Goal: Transaction & Acquisition: Book appointment/travel/reservation

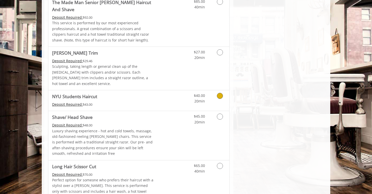
click at [140, 93] on span "NYU Students Haircut" at bounding box center [103, 96] width 102 height 7
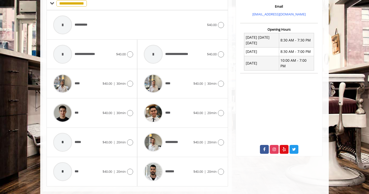
scroll to position [184, 0]
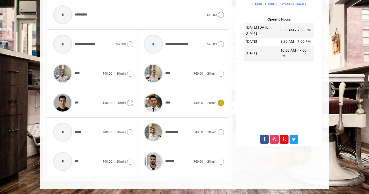
click at [220, 103] on icon at bounding box center [221, 103] width 6 height 6
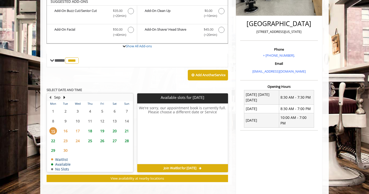
scroll to position [113, 0]
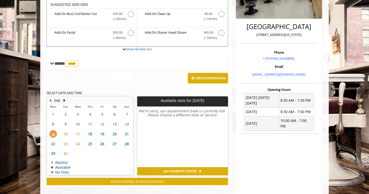
click at [78, 133] on span "17" at bounding box center [78, 133] width 8 height 7
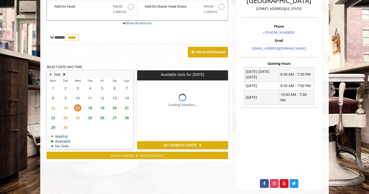
scroll to position [143, 0]
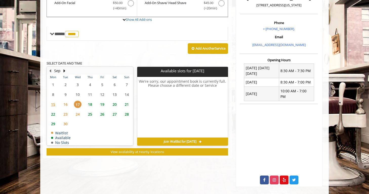
click at [101, 104] on span "19" at bounding box center [103, 104] width 8 height 7
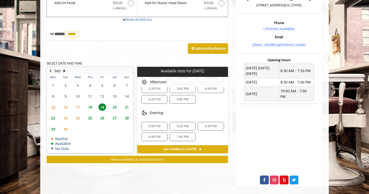
scroll to position [0, 0]
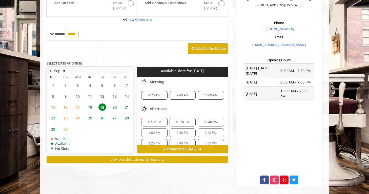
click at [103, 107] on span "19" at bounding box center [103, 107] width 8 height 7
click at [153, 95] on span "9:20 AM" at bounding box center [154, 95] width 12 height 4
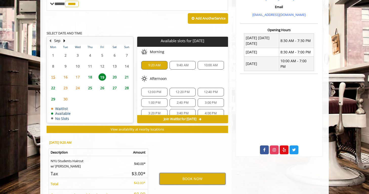
scroll to position [219, 0]
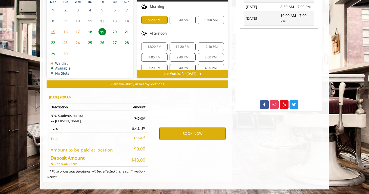
click at [191, 135] on button "BOOK NOW" at bounding box center [193, 134] width 66 height 12
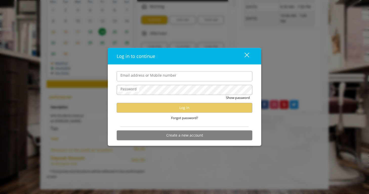
click at [167, 77] on input "Email address or Mobile number" at bounding box center [185, 76] width 136 height 10
type input "**********"
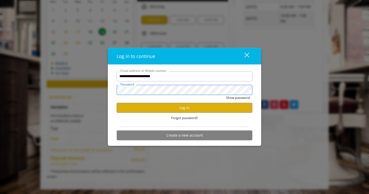
click at [226, 95] on button "Show password" at bounding box center [238, 97] width 24 height 5
click at [198, 108] on button "Log in" at bounding box center [185, 108] width 136 height 10
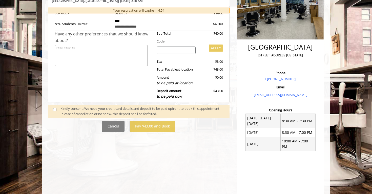
scroll to position [110, 0]
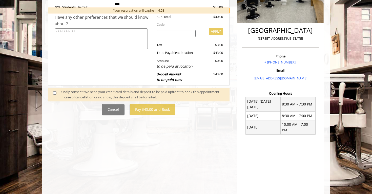
click at [82, 94] on div "Kindly consent: We need your credit card details and deposit to be paid upfront…" at bounding box center [143, 94] width 164 height 11
click at [73, 94] on div "Kindly consent: We need your credit card details and deposit to be paid upfront…" at bounding box center [143, 94] width 164 height 11
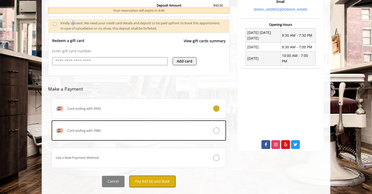
click at [147, 184] on button "Pay $43.00 and Book" at bounding box center [153, 181] width 46 height 11
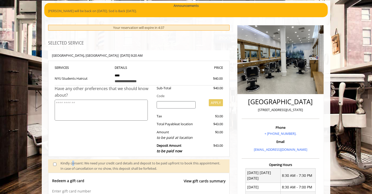
scroll to position [38, 0]
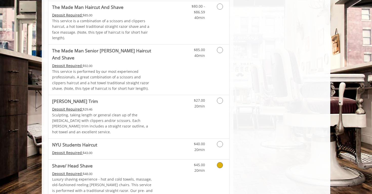
scroll to position [517, 0]
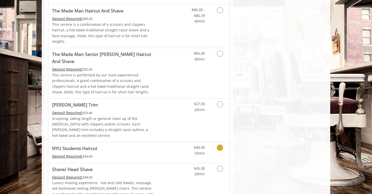
click at [123, 154] on div "Deposit Required: $43.00" at bounding box center [103, 157] width 102 height 6
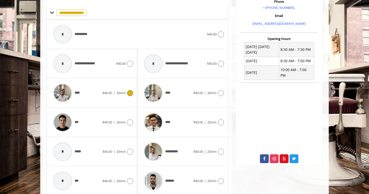
scroll to position [184, 0]
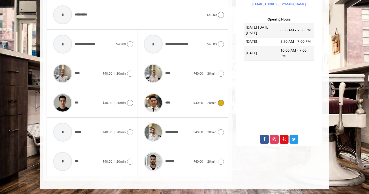
click at [212, 104] on span "20min" at bounding box center [211, 103] width 9 height 5
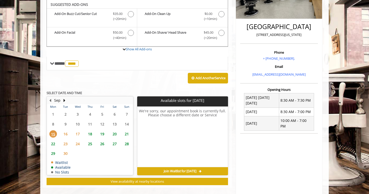
click at [113, 134] on span "20" at bounding box center [115, 133] width 8 height 7
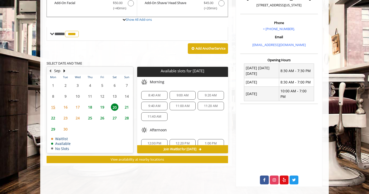
click at [186, 95] on span "9:00 AM" at bounding box center [183, 95] width 12 height 4
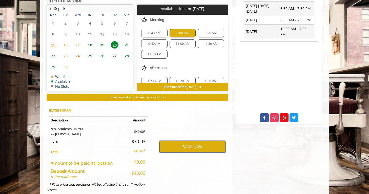
scroll to position [206, 0]
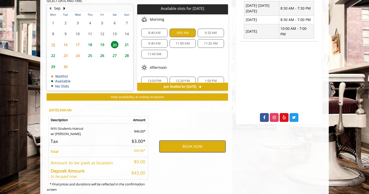
click at [196, 146] on button "BOOK NOW" at bounding box center [193, 147] width 66 height 12
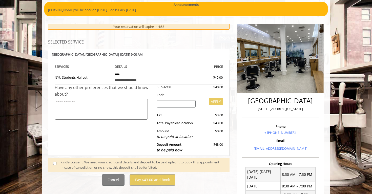
scroll to position [41, 0]
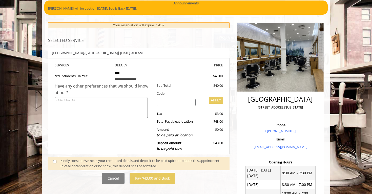
click at [56, 164] on span at bounding box center [56, 163] width 15 height 11
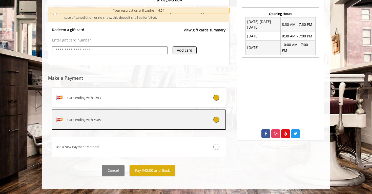
click at [123, 119] on div "Card ending with 5985" at bounding box center [124, 120] width 145 height 8
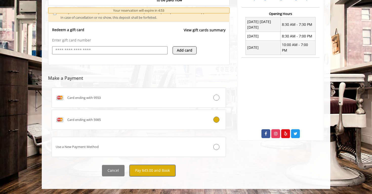
click at [143, 168] on button "Pay $43.00 and Book" at bounding box center [153, 170] width 46 height 11
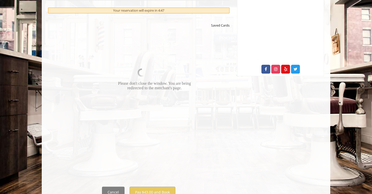
scroll to position [254, 0]
